Goal: Task Accomplishment & Management: Manage account settings

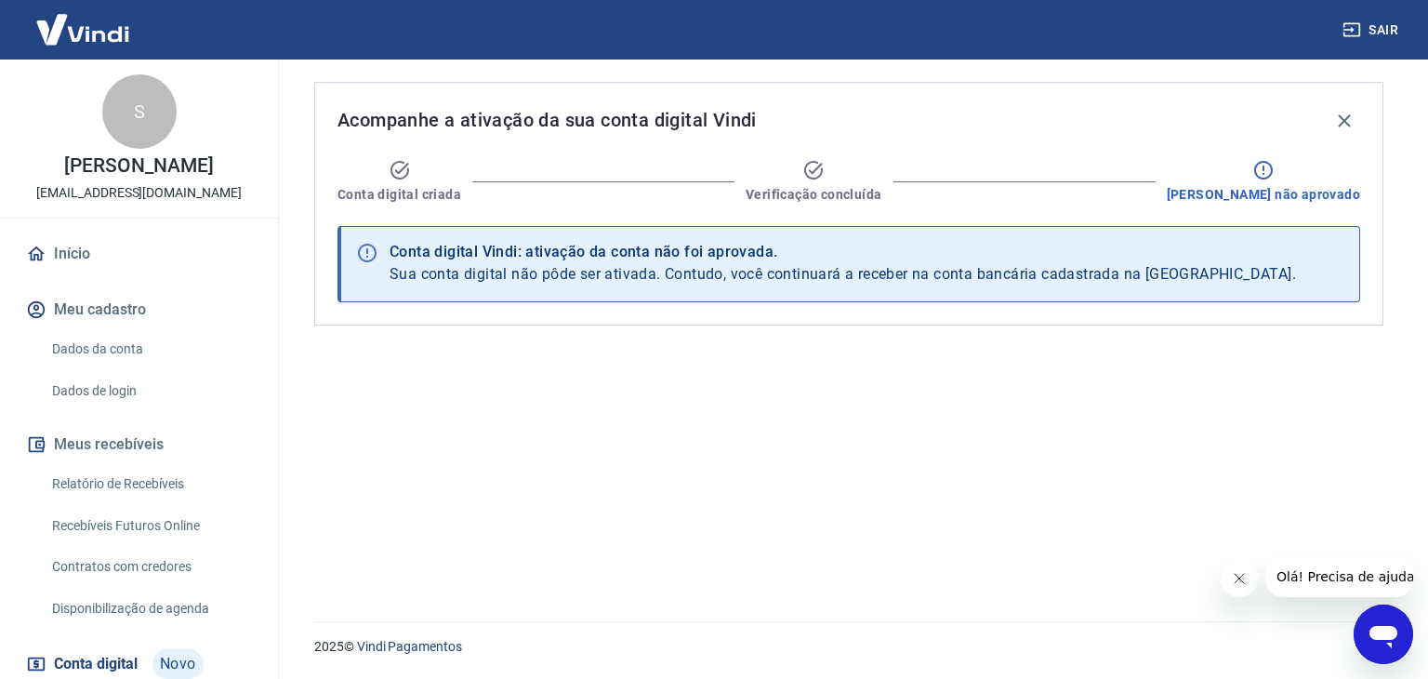
click at [1102, 275] on span "Sua conta digital não pôde ser ativada. Contudo, você continuará a receber na c…" at bounding box center [843, 274] width 906 height 18
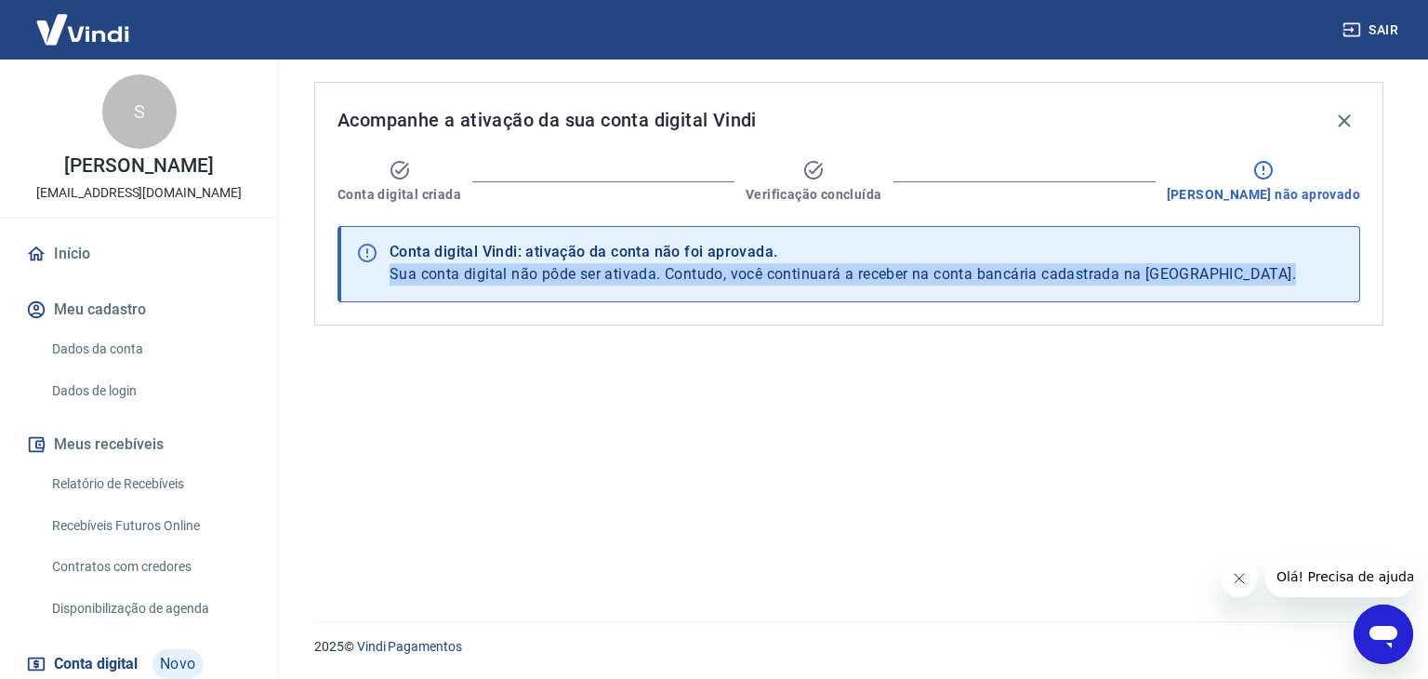
click at [1102, 275] on span "Sua conta digital não pôde ser ativada. Contudo, você continuará a receber na c…" at bounding box center [843, 274] width 906 height 18
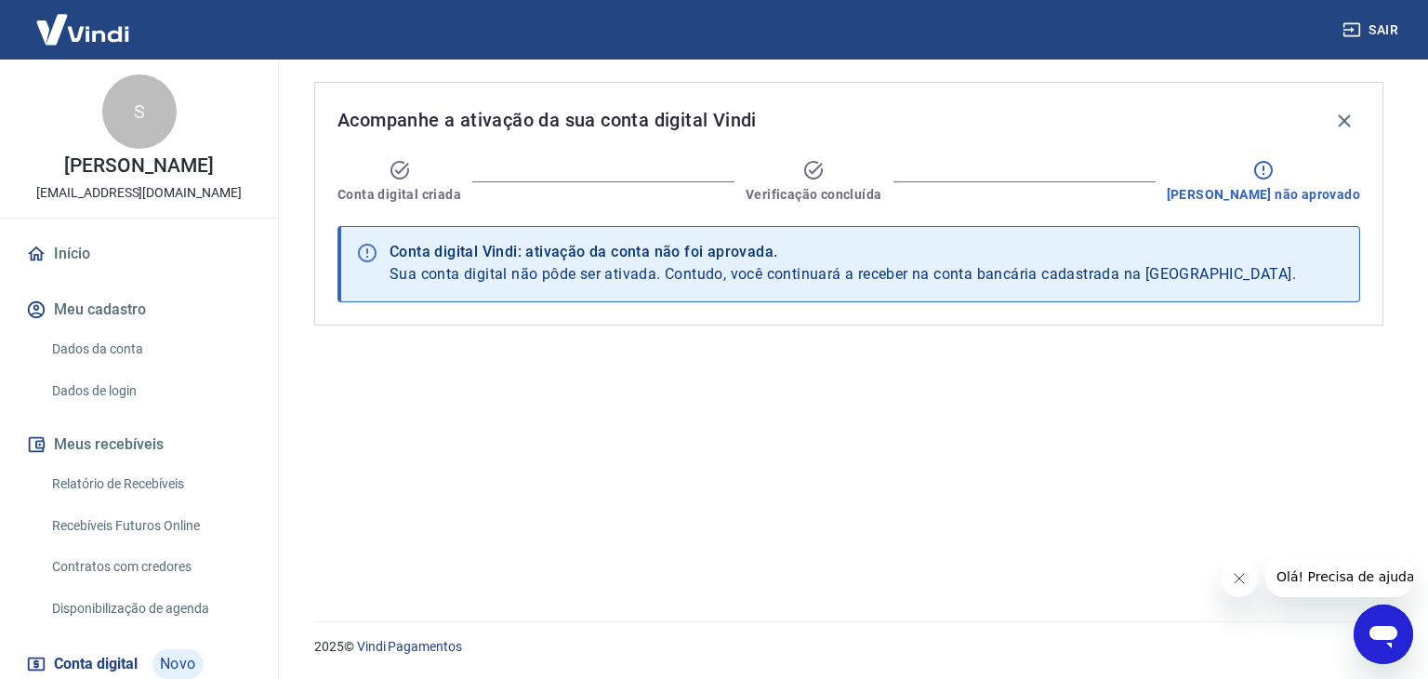
click at [85, 354] on link "Dados da conta" at bounding box center [150, 349] width 211 height 38
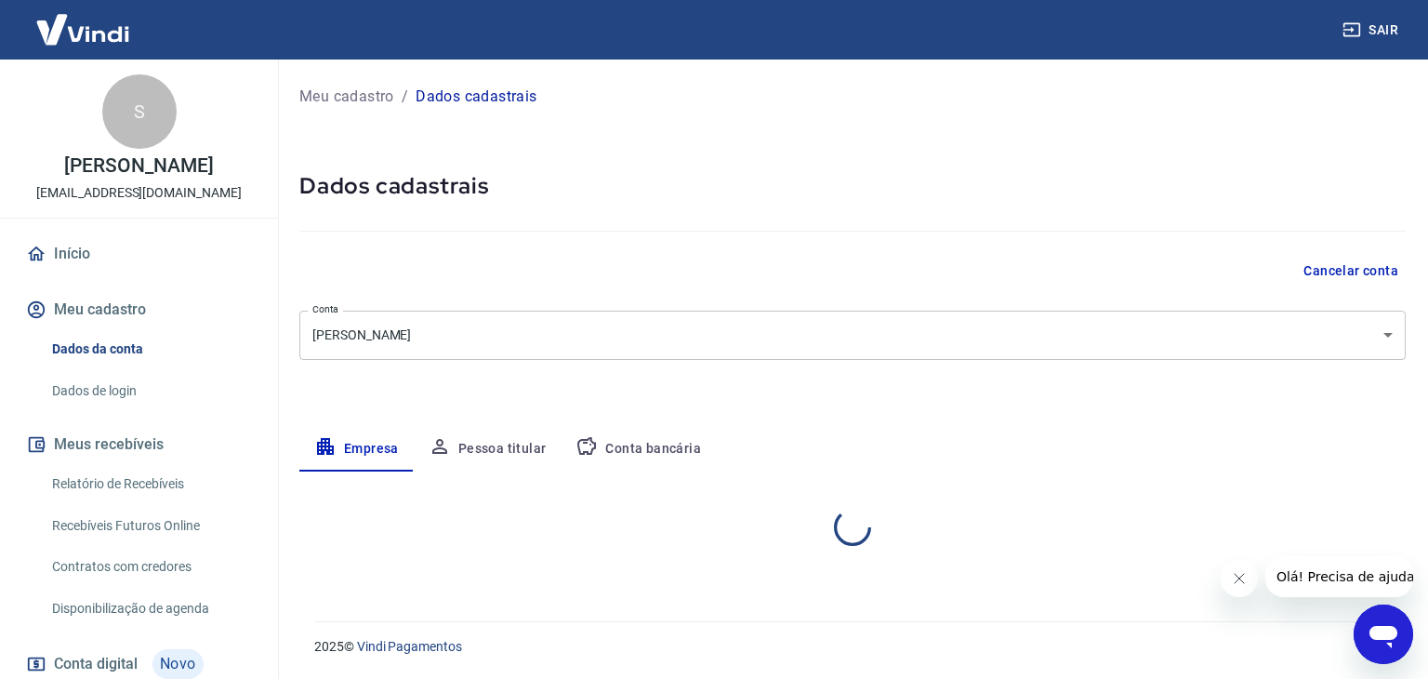
select select "MA"
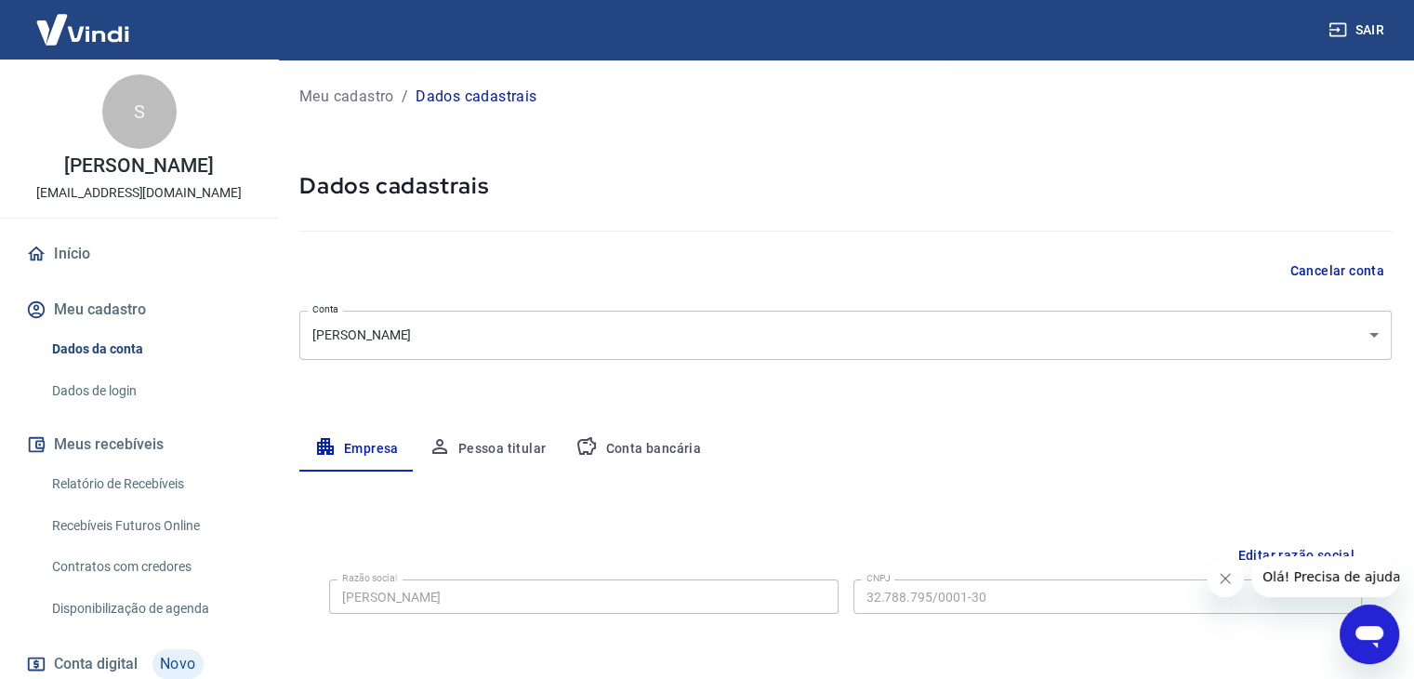
click at [130, 533] on link "Recebíveis Futuros Online" at bounding box center [150, 526] width 211 height 38
click at [1355, 35] on button "Sair" at bounding box center [1358, 30] width 67 height 34
